Goal: Use online tool/utility

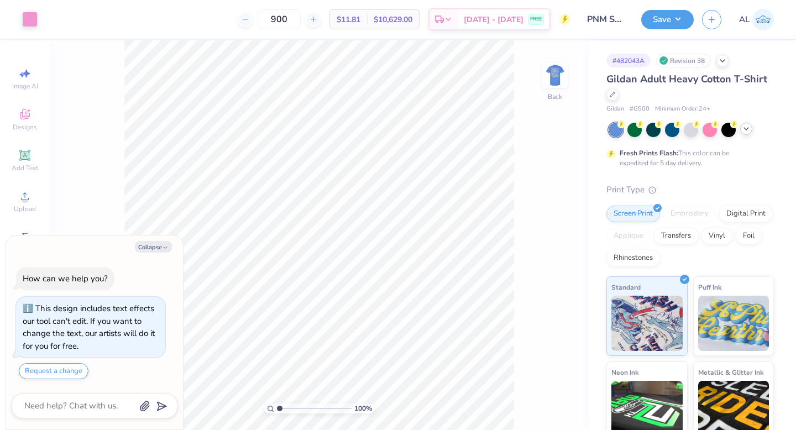
click at [748, 133] on div at bounding box center [746, 129] width 12 height 12
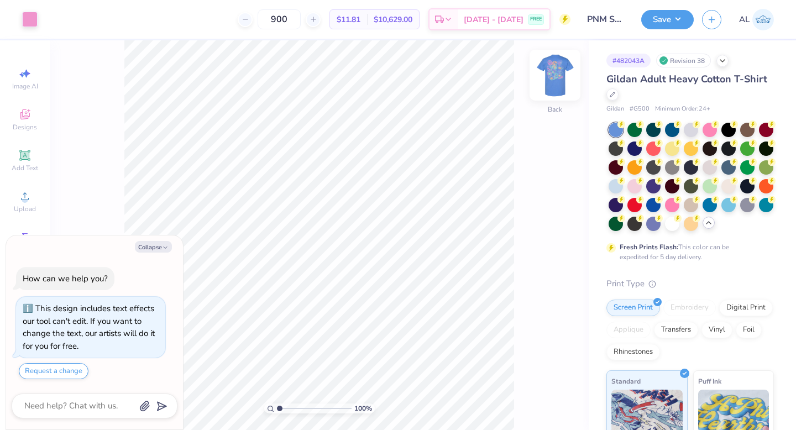
click at [556, 72] on img at bounding box center [555, 75] width 44 height 44
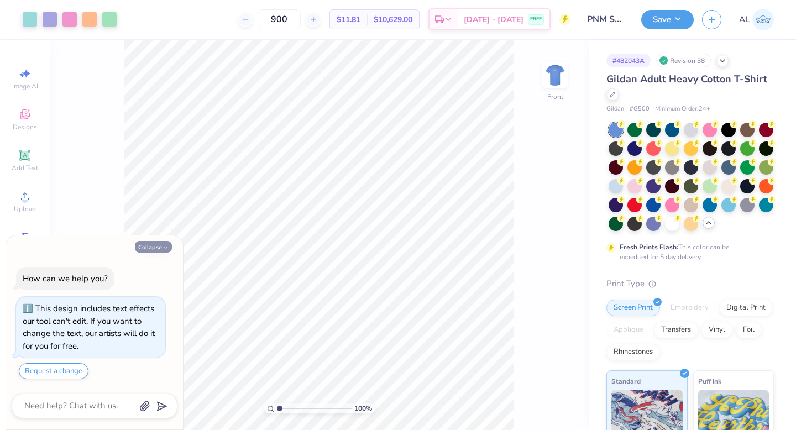
click at [144, 247] on button "Collapse" at bounding box center [153, 247] width 37 height 12
type textarea "x"
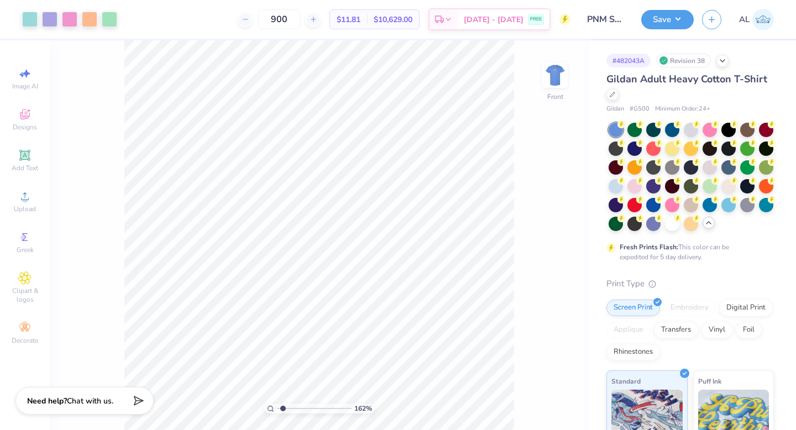
click at [283, 405] on input "range" at bounding box center [314, 409] width 75 height 10
click at [722, 192] on div at bounding box center [729, 185] width 14 height 14
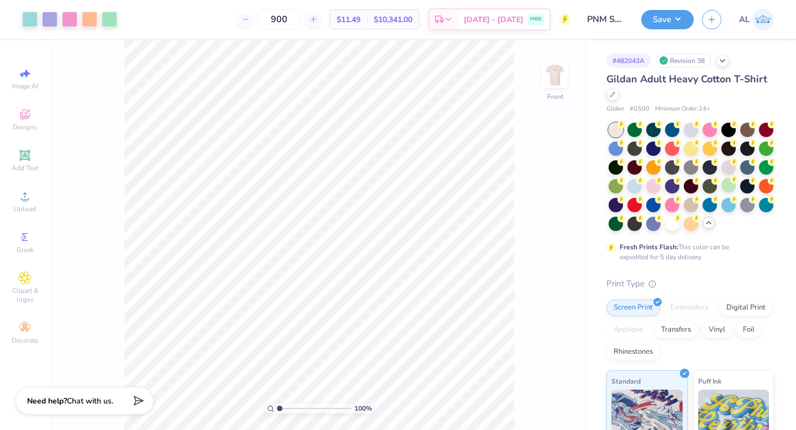
drag, startPoint x: 284, startPoint y: 409, endPoint x: 259, endPoint y: 409, distance: 24.9
click at [277, 409] on input "range" at bounding box center [314, 409] width 75 height 10
drag, startPoint x: 280, startPoint y: 407, endPoint x: 287, endPoint y: 407, distance: 6.6
click at [288, 407] on input "range" at bounding box center [314, 409] width 75 height 10
click at [642, 185] on div at bounding box center [635, 185] width 14 height 14
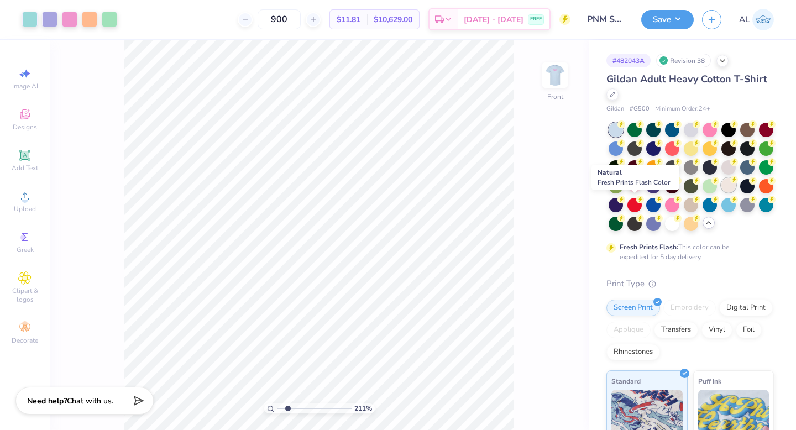
click at [722, 192] on div at bounding box center [729, 185] width 14 height 14
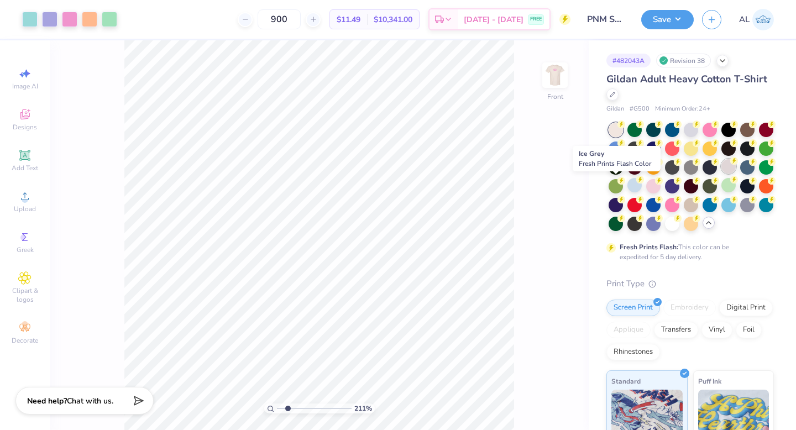
click at [722, 174] on div at bounding box center [729, 166] width 14 height 14
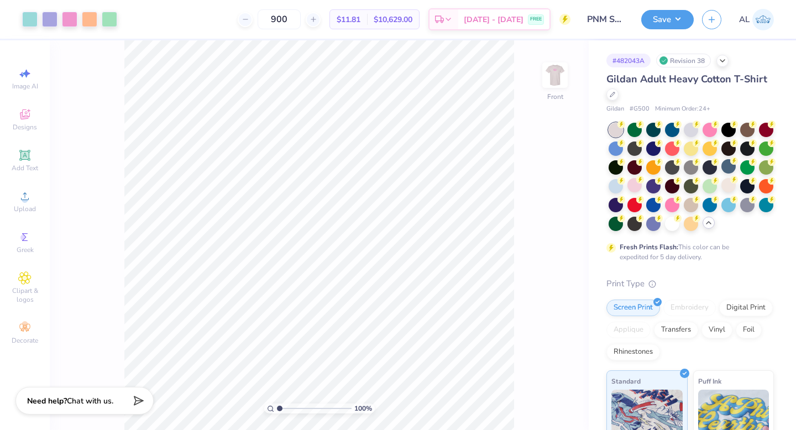
drag, startPoint x: 287, startPoint y: 407, endPoint x: 250, endPoint y: 410, distance: 36.6
click at [277, 410] on input "range" at bounding box center [314, 409] width 75 height 10
click at [690, 132] on div at bounding box center [691, 129] width 14 height 14
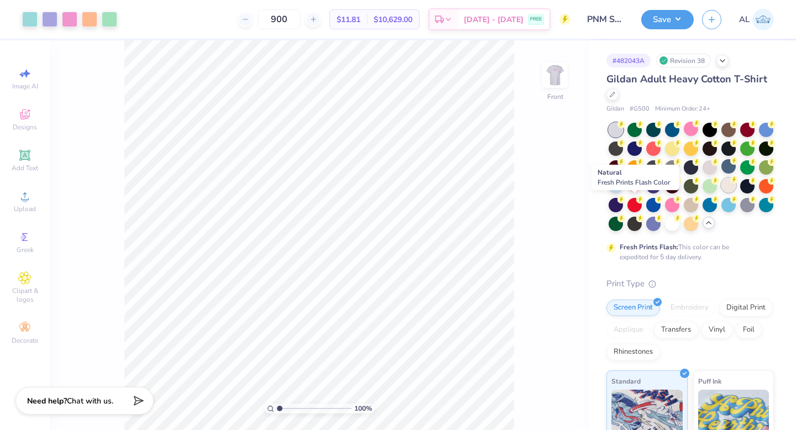
click at [722, 192] on div at bounding box center [729, 185] width 14 height 14
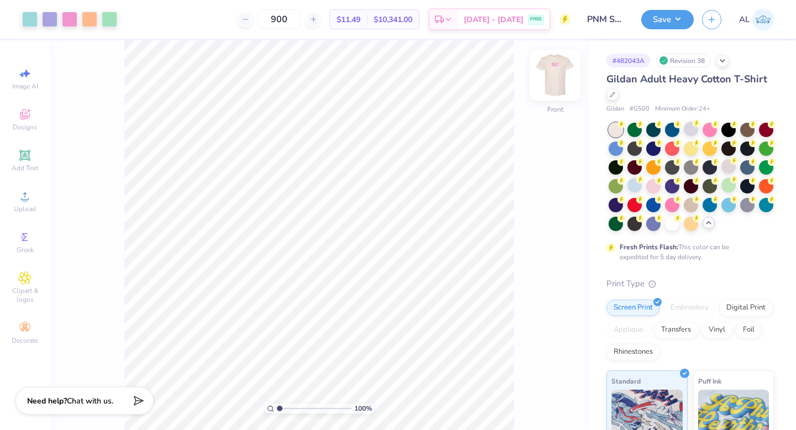
click at [560, 82] on img at bounding box center [555, 75] width 44 height 44
click at [552, 82] on img at bounding box center [555, 75] width 44 height 44
click at [684, 211] on div at bounding box center [691, 204] width 14 height 14
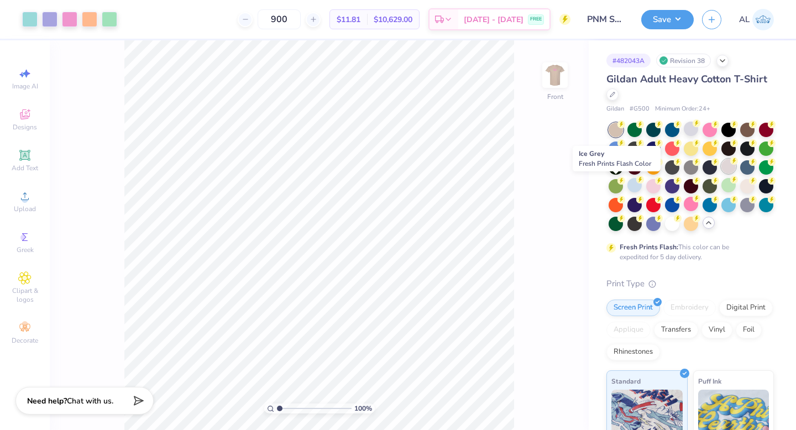
click at [722, 174] on div at bounding box center [729, 166] width 14 height 14
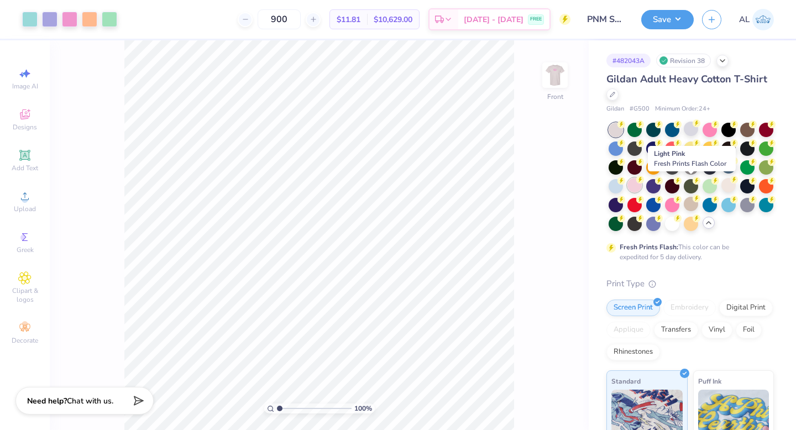
click at [642, 184] on div at bounding box center [635, 185] width 14 height 14
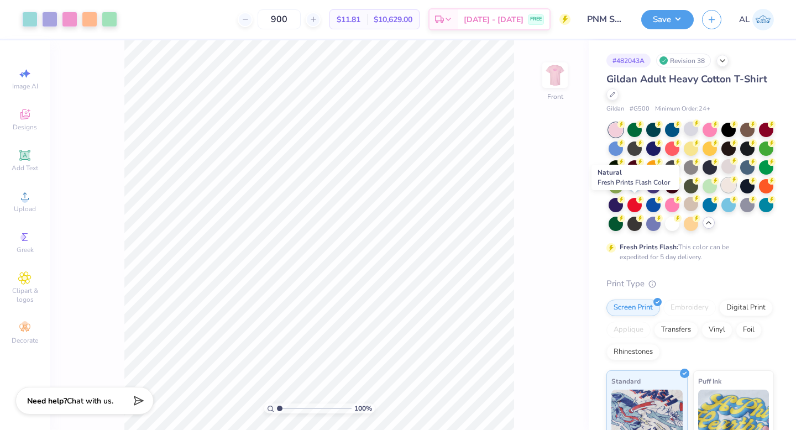
click at [722, 192] on div at bounding box center [729, 185] width 14 height 14
drag, startPoint x: 280, startPoint y: 410, endPoint x: 288, endPoint y: 409, distance: 7.3
click at [288, 409] on input "range" at bounding box center [314, 409] width 75 height 10
drag, startPoint x: 287, startPoint y: 408, endPoint x: 269, endPoint y: 406, distance: 17.8
type input "1"
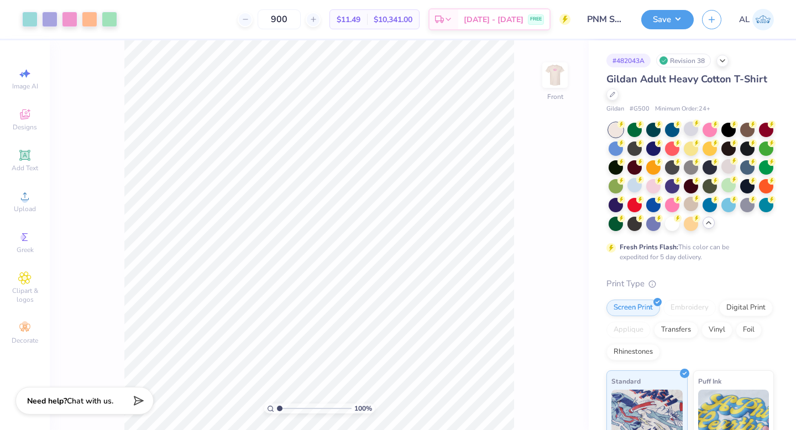
click at [277, 406] on input "range" at bounding box center [314, 409] width 75 height 10
